Goal: Information Seeking & Learning: Learn about a topic

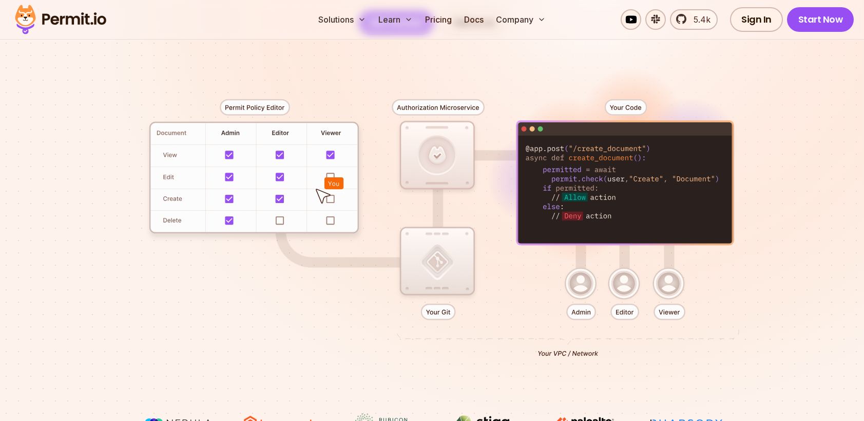
scroll to position [211, 0]
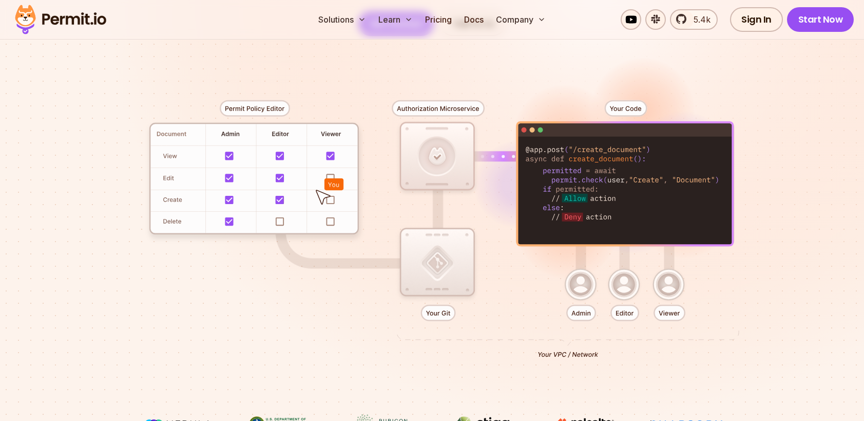
click at [439, 314] on div at bounding box center [432, 225] width 719 height 378
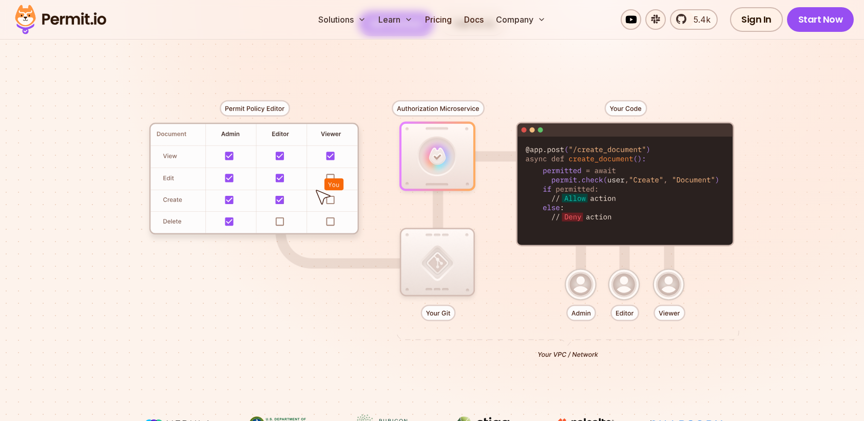
click at [417, 340] on div at bounding box center [432, 225] width 719 height 378
drag, startPoint x: 538, startPoint y: 354, endPoint x: 616, endPoint y: 352, distance: 78.6
click at [617, 352] on div at bounding box center [432, 225] width 719 height 378
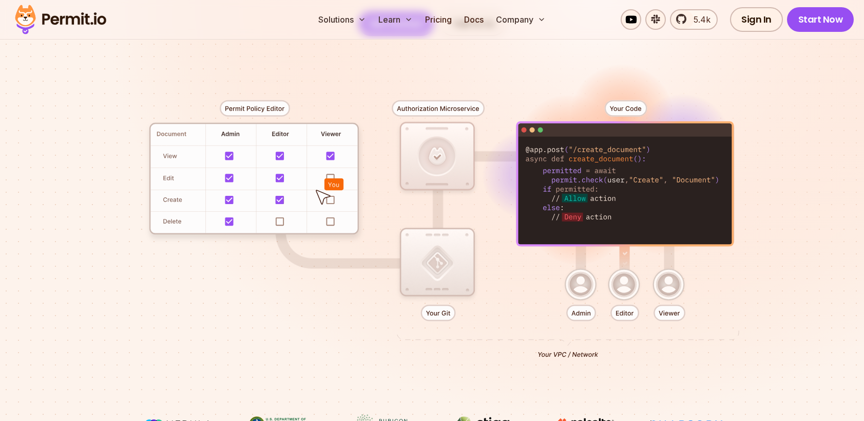
click at [553, 356] on div at bounding box center [432, 225] width 719 height 378
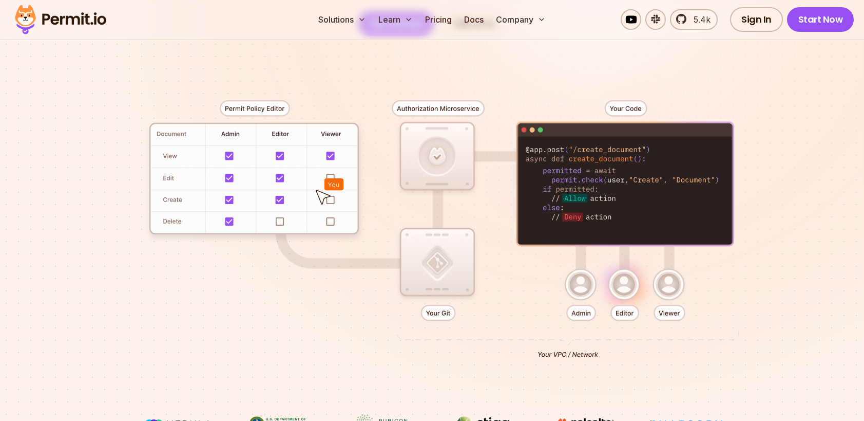
drag, startPoint x: 540, startPoint y: 352, endPoint x: 601, endPoint y: 352, distance: 61.1
click at [602, 352] on div at bounding box center [432, 225] width 719 height 378
click at [601, 352] on div at bounding box center [432, 225] width 719 height 378
click at [579, 293] on div at bounding box center [432, 225] width 719 height 378
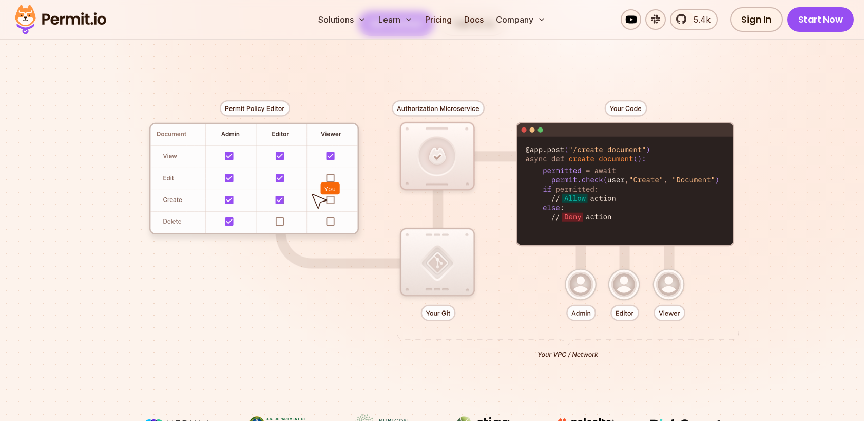
click at [613, 292] on div at bounding box center [432, 225] width 719 height 378
click at [655, 292] on div at bounding box center [432, 225] width 719 height 378
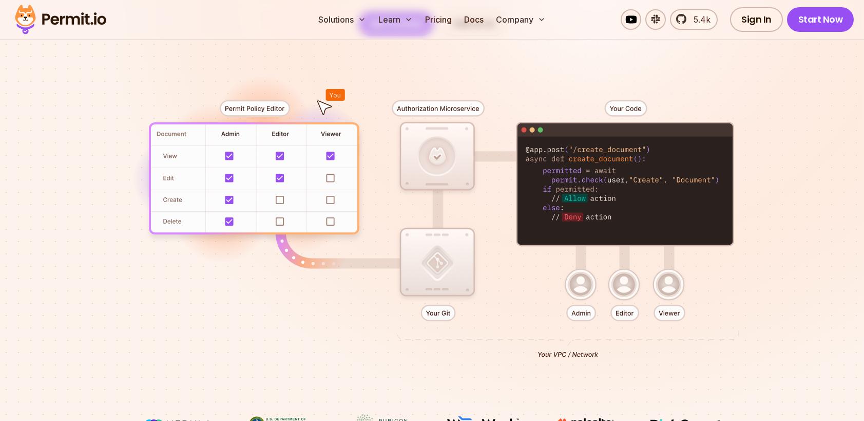
click at [330, 200] on div at bounding box center [432, 225] width 719 height 378
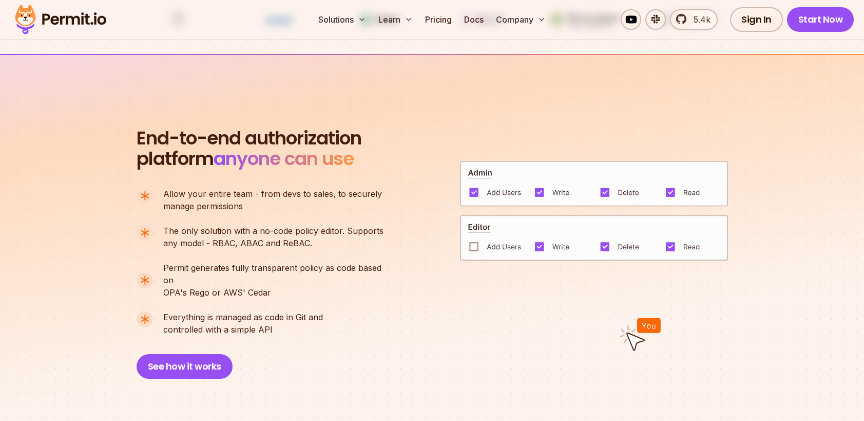
scroll to position [650, 0]
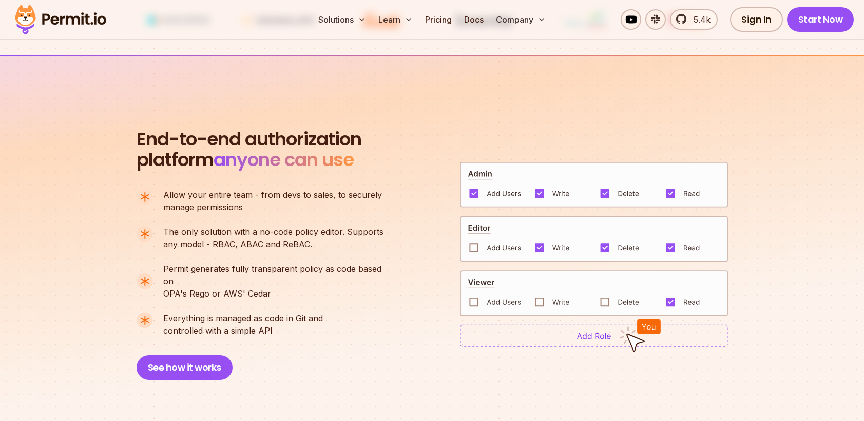
click at [336, 153] on span "anyone can use" at bounding box center [284, 159] width 140 height 26
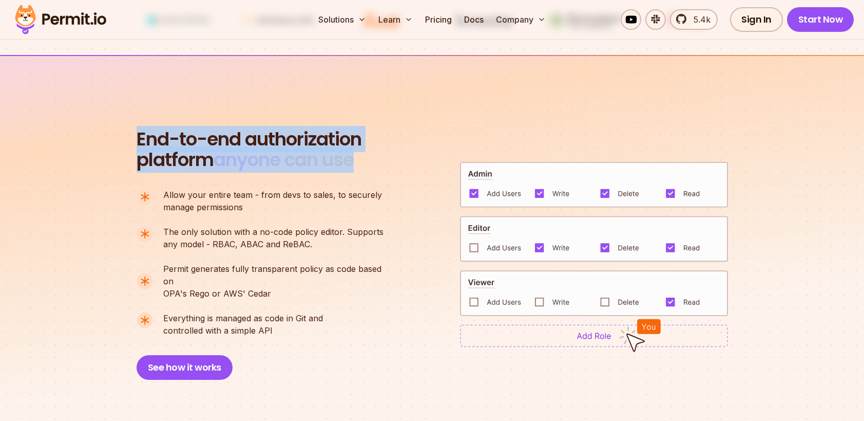
drag, startPoint x: 360, startPoint y: 161, endPoint x: 135, endPoint y: 134, distance: 226.0
click at [135, 134] on section "End-to-end authorization platform anyone can use A no-code authorization platfo…" at bounding box center [432, 242] width 864 height 374
click at [140, 137] on span "End-to-end authorization" at bounding box center [249, 139] width 225 height 21
drag, startPoint x: 138, startPoint y: 136, endPoint x: 369, endPoint y: 163, distance: 232.7
click at [369, 163] on div "End-to-end authorization platform anyone can use A no-code authorization platfo…" at bounding box center [265, 254] width 257 height 251
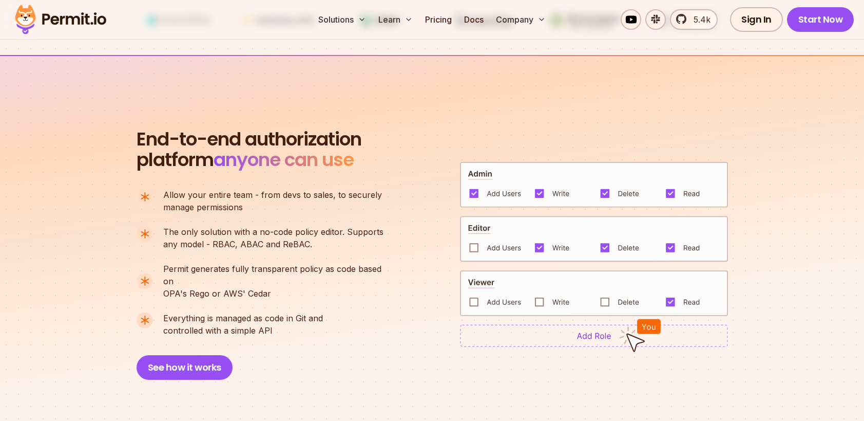
click at [148, 179] on div "End-to-end authorization platform anyone can use A no-code authorization platfo…" at bounding box center [265, 254] width 257 height 251
drag, startPoint x: 132, startPoint y: 195, endPoint x: 285, endPoint y: 324, distance: 199.7
click at [285, 324] on section "End-to-end authorization platform anyone can use A no-code authorization platfo…" at bounding box center [432, 242] width 864 height 374
click at [111, 197] on section "End-to-end authorization platform anyone can use A no-code authorization platfo…" at bounding box center [432, 242] width 864 height 374
drag, startPoint x: 123, startPoint y: 194, endPoint x: 294, endPoint y: 326, distance: 216.8
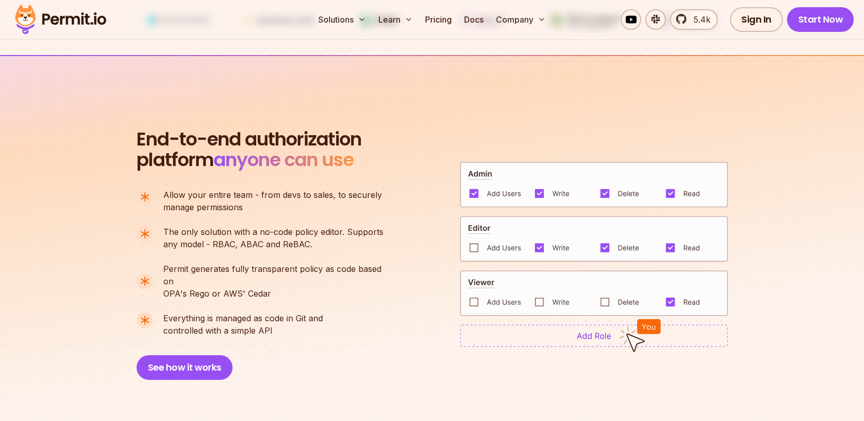
click at [294, 326] on section "End-to-end authorization platform anyone can use A no-code authorization platfo…" at bounding box center [432, 242] width 864 height 374
click at [294, 326] on div "End-to-end authorization platform anyone can use A no-code authorization platfo…" at bounding box center [265, 254] width 257 height 251
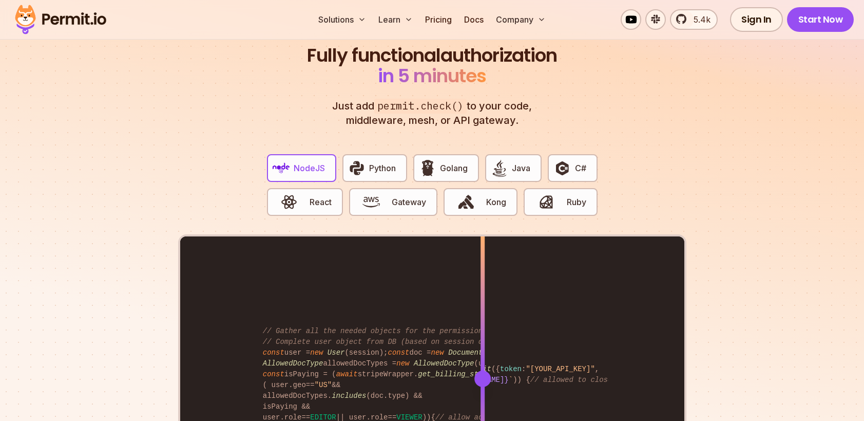
scroll to position [1933, 0]
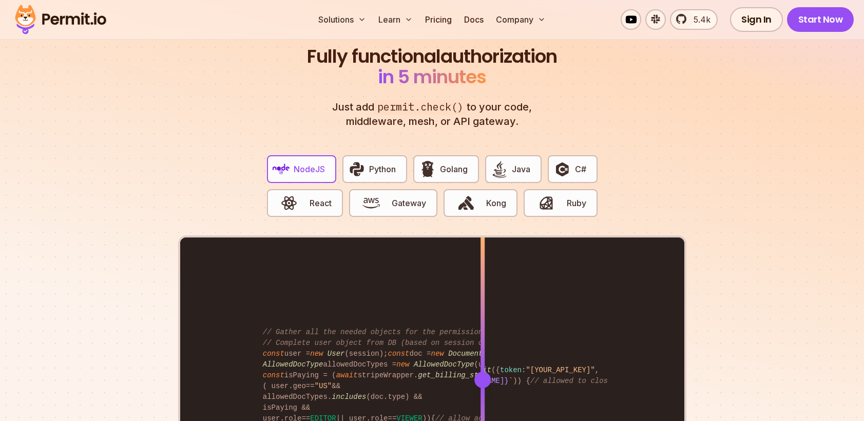
drag, startPoint x: 331, startPoint y: 96, endPoint x: 538, endPoint y: 110, distance: 207.5
click at [538, 110] on p "Just add permit.check() to your code, middleware, mesh, or API gateway." at bounding box center [433, 114] width 222 height 29
click at [514, 166] on button "Java" at bounding box center [513, 169] width 56 height 28
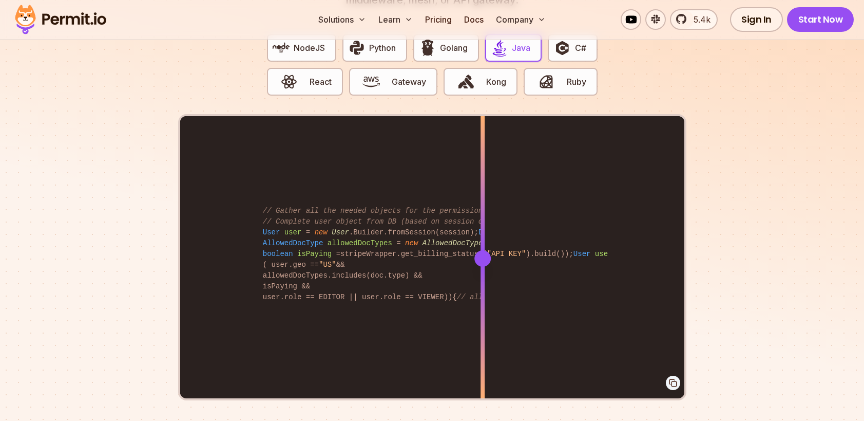
scroll to position [2059, 0]
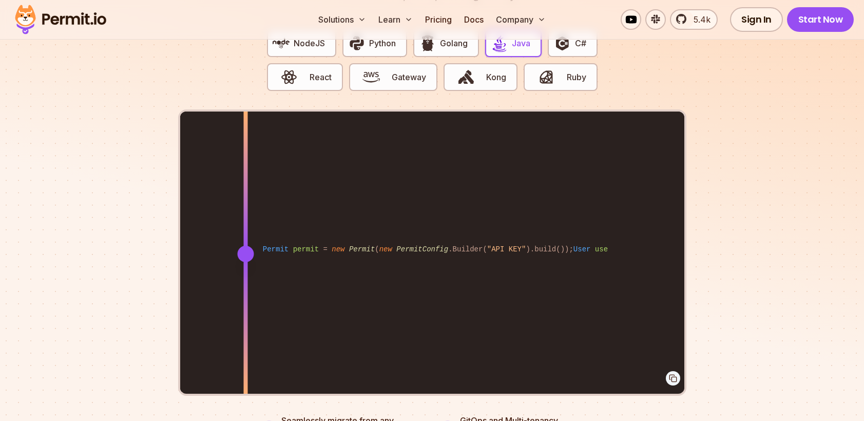
drag, startPoint x: 482, startPoint y: 245, endPoint x: 246, endPoint y: 246, distance: 236.3
click at [246, 246] on div at bounding box center [245, 254] width 16 height 16
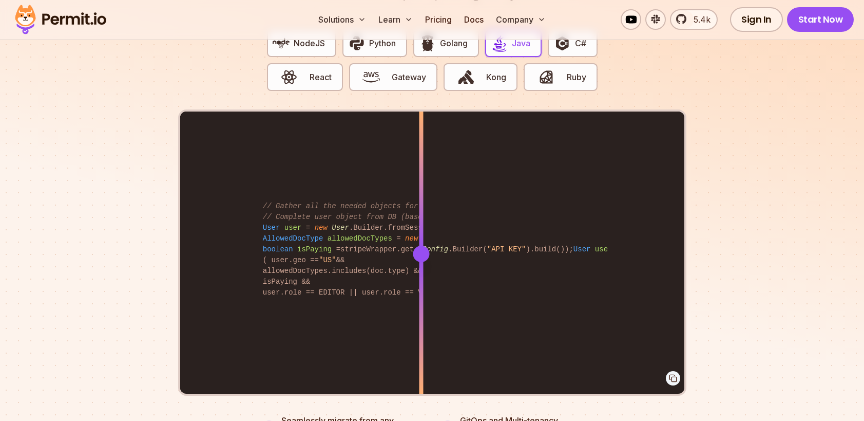
drag, startPoint x: 247, startPoint y: 241, endPoint x: 421, endPoint y: 236, distance: 174.2
click at [421, 246] on div at bounding box center [421, 254] width 16 height 16
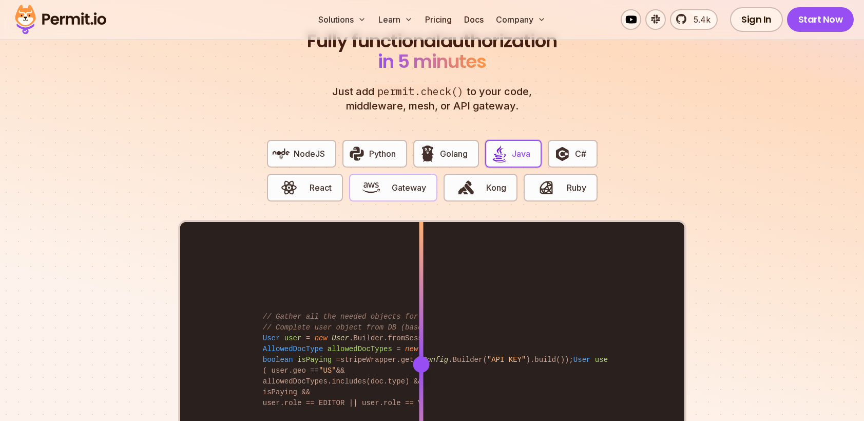
scroll to position [1946, 0]
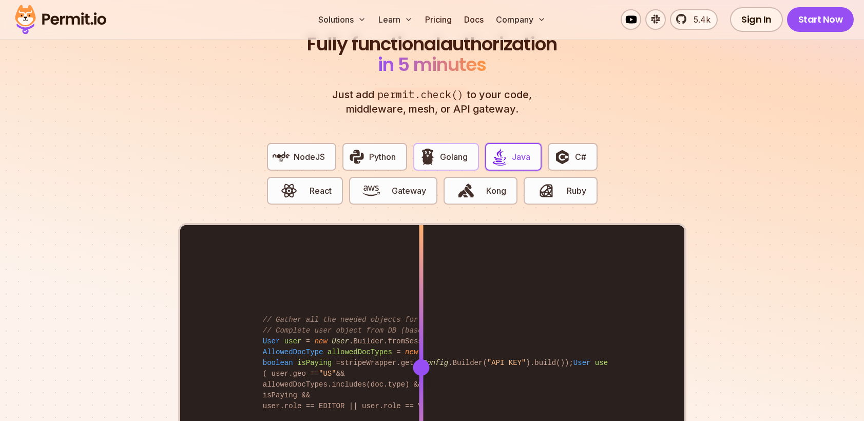
click at [432, 148] on img "button" at bounding box center [427, 156] width 17 height 17
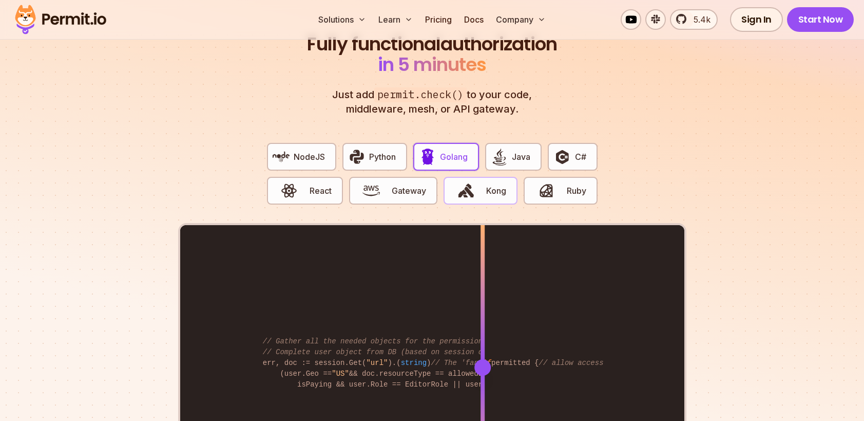
click at [465, 182] on img "button" at bounding box center [466, 190] width 17 height 17
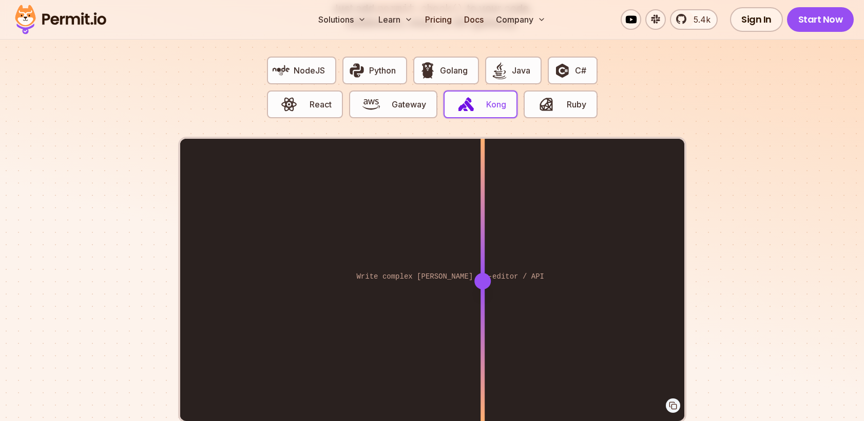
scroll to position [2033, 0]
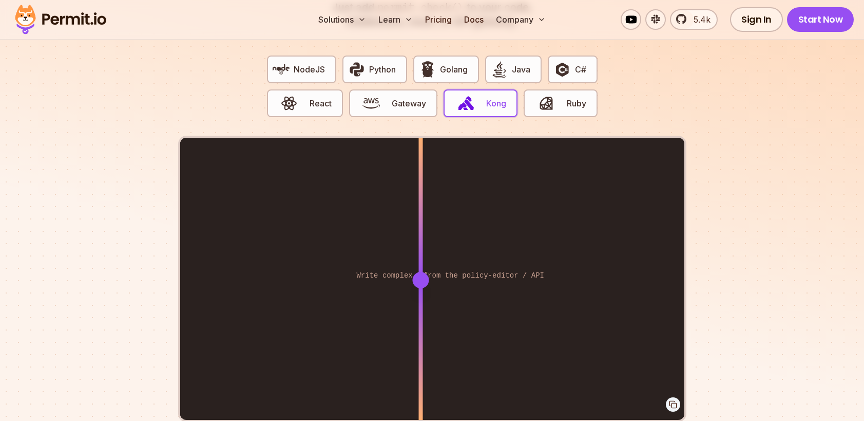
drag, startPoint x: 483, startPoint y: 270, endPoint x: 421, endPoint y: 257, distance: 64.1
click at [421, 257] on div at bounding box center [421, 280] width 4 height 284
click at [386, 96] on span "button" at bounding box center [371, 103] width 34 height 17
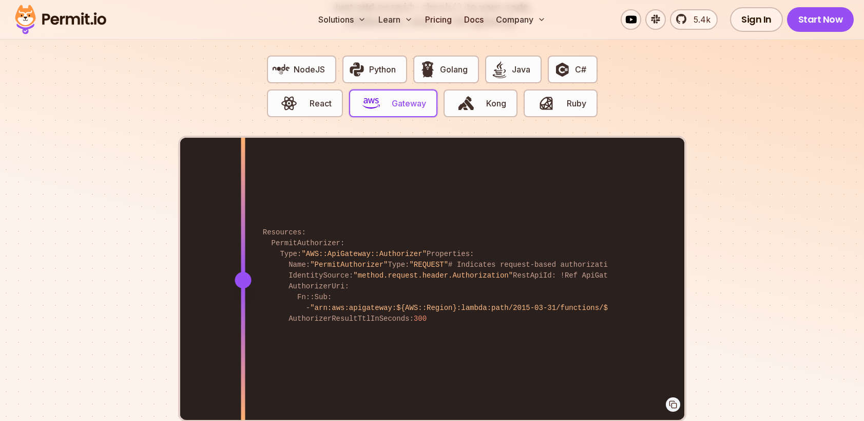
drag, startPoint x: 479, startPoint y: 269, endPoint x: 243, endPoint y: 284, distance: 236.7
click at [243, 284] on div at bounding box center [243, 280] width 4 height 284
click at [369, 63] on span "Python" at bounding box center [382, 69] width 27 height 12
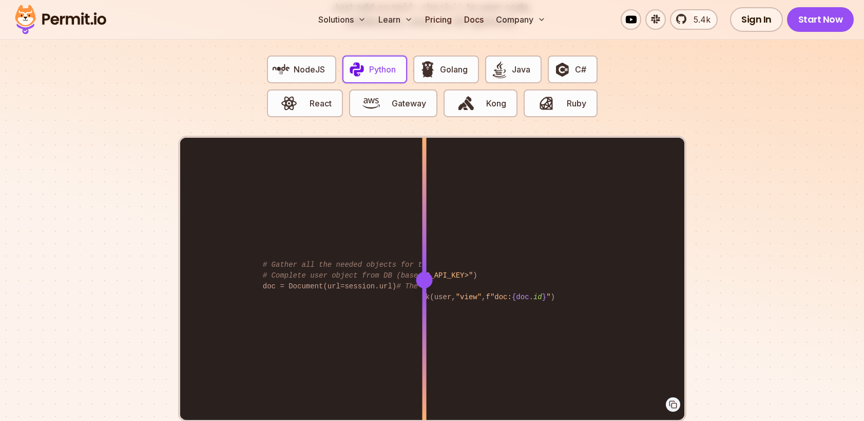
drag, startPoint x: 480, startPoint y: 267, endPoint x: 425, endPoint y: 267, distance: 54.4
click at [425, 272] on div at bounding box center [424, 280] width 16 height 16
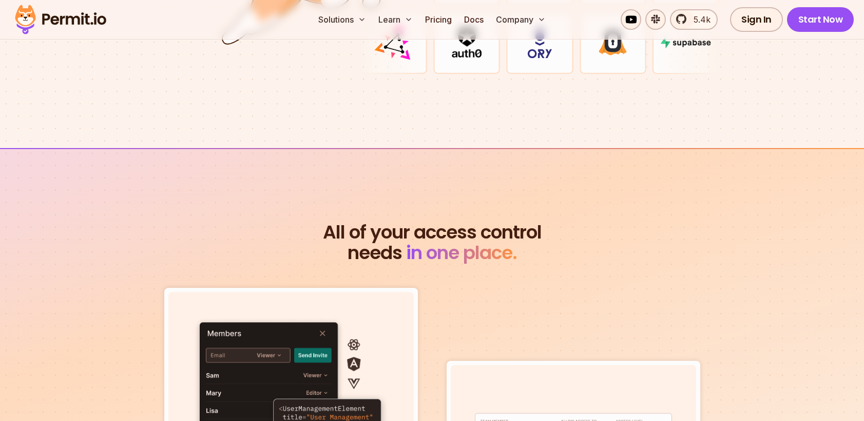
scroll to position [3272, 0]
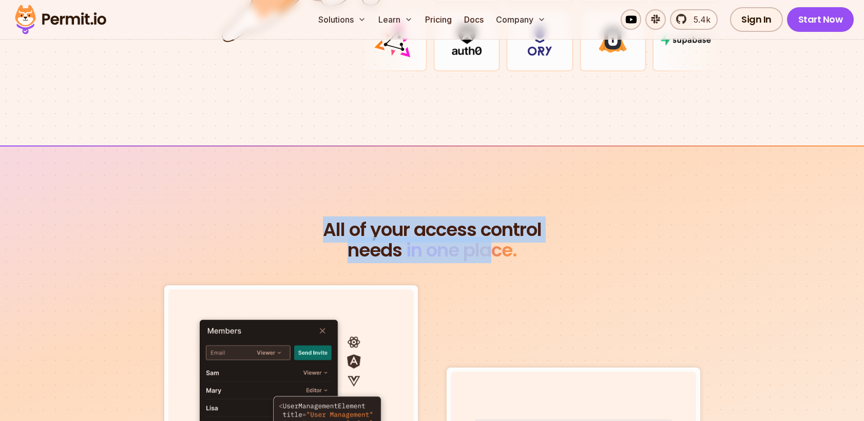
drag, startPoint x: 326, startPoint y: 221, endPoint x: 490, endPoint y: 244, distance: 165.5
click at [490, 244] on h2 "All of your access control needs in one place." at bounding box center [433, 239] width 592 height 41
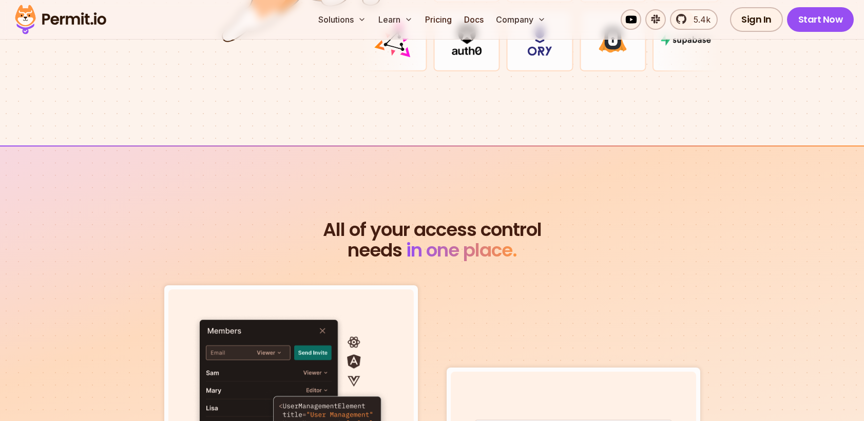
click at [490, 247] on span "in one place." at bounding box center [461, 250] width 111 height 26
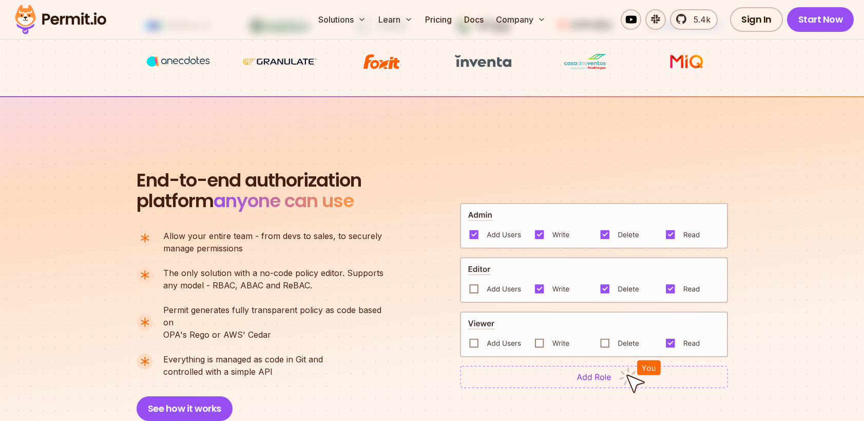
scroll to position [619, 0]
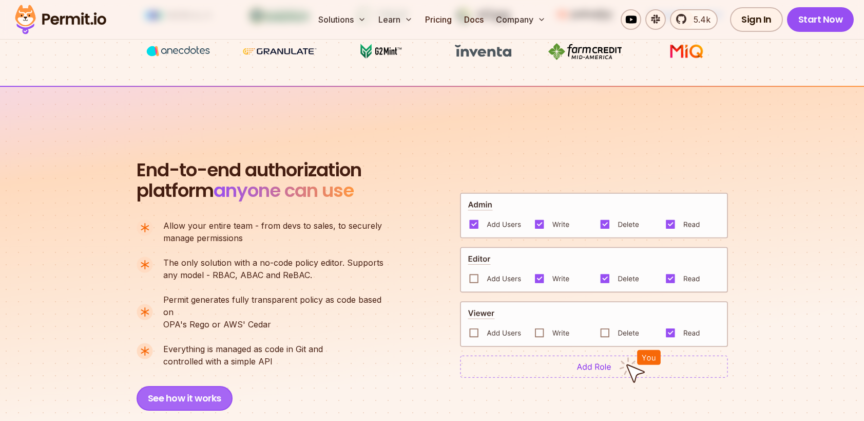
click at [193, 386] on button "See how it works" at bounding box center [185, 398] width 96 height 25
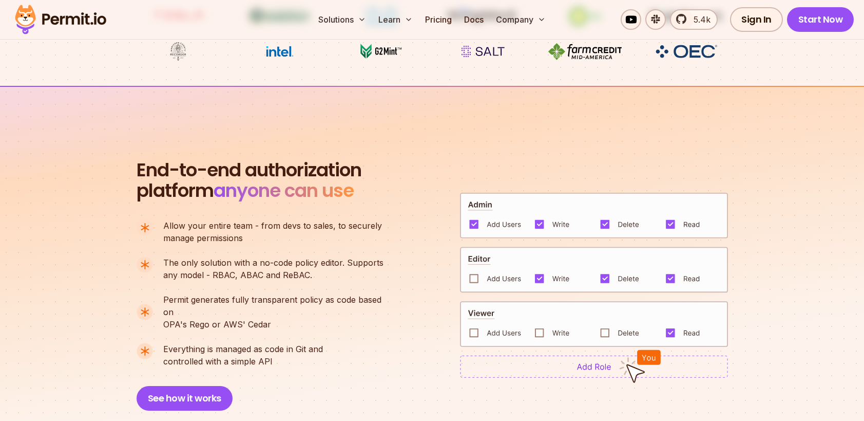
click at [477, 274] on img at bounding box center [594, 270] width 268 height 46
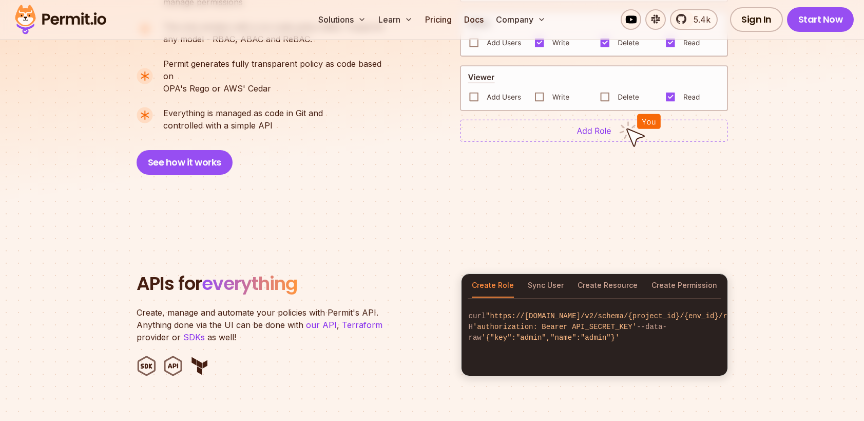
scroll to position [861, 0]
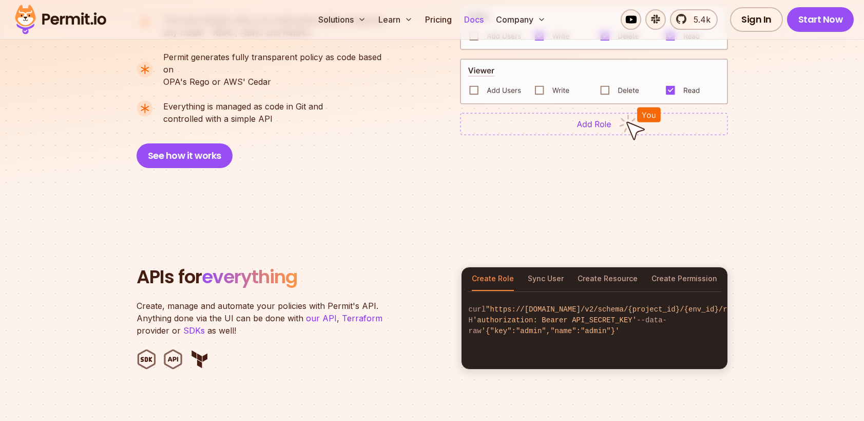
click at [477, 21] on link "Docs" at bounding box center [474, 19] width 28 height 21
